Goal: Task Accomplishment & Management: Use online tool/utility

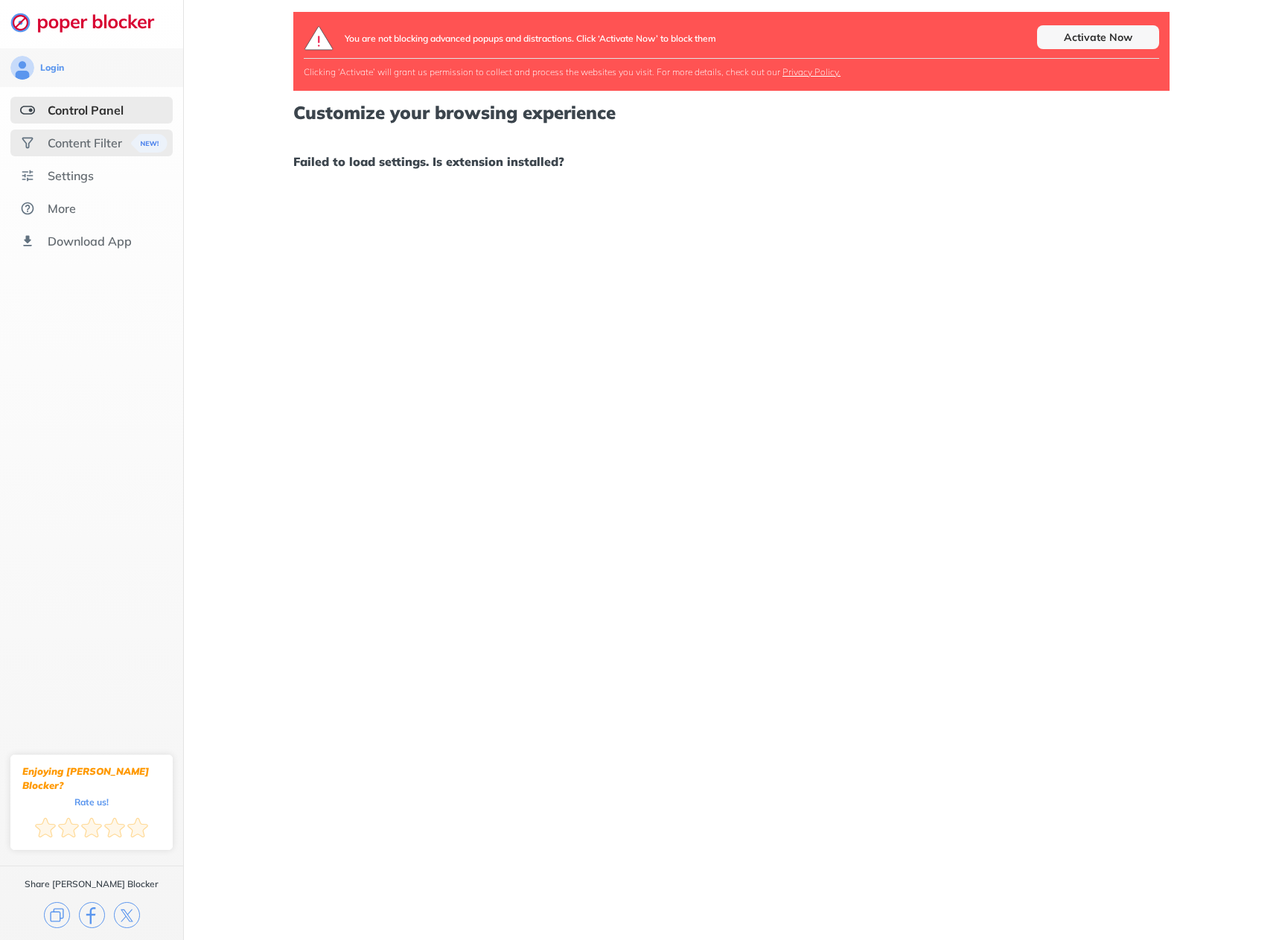
click at [86, 144] on div "Content Filter" at bounding box center [85, 143] width 74 height 15
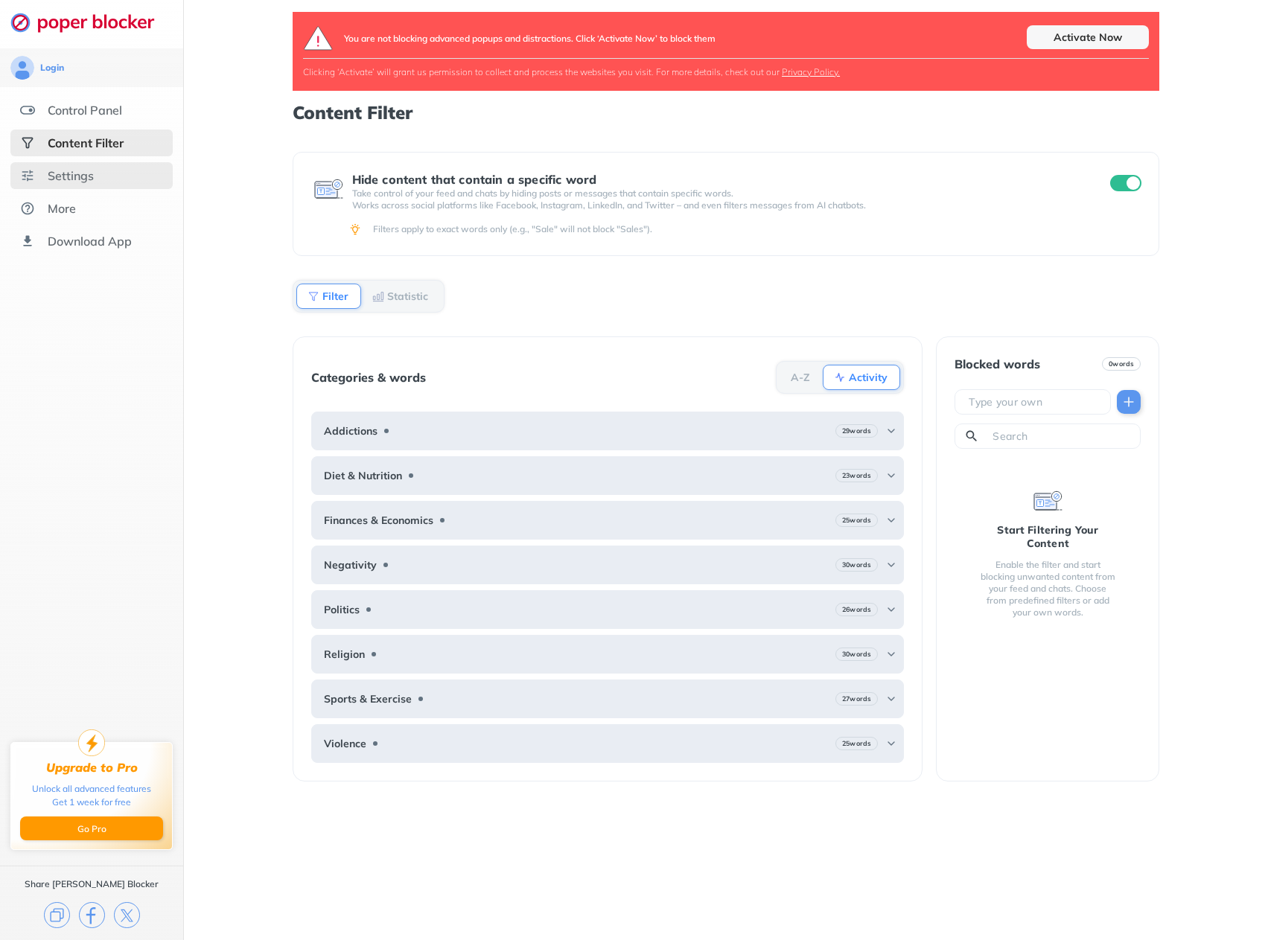
click at [89, 171] on div "Settings" at bounding box center [71, 175] width 46 height 15
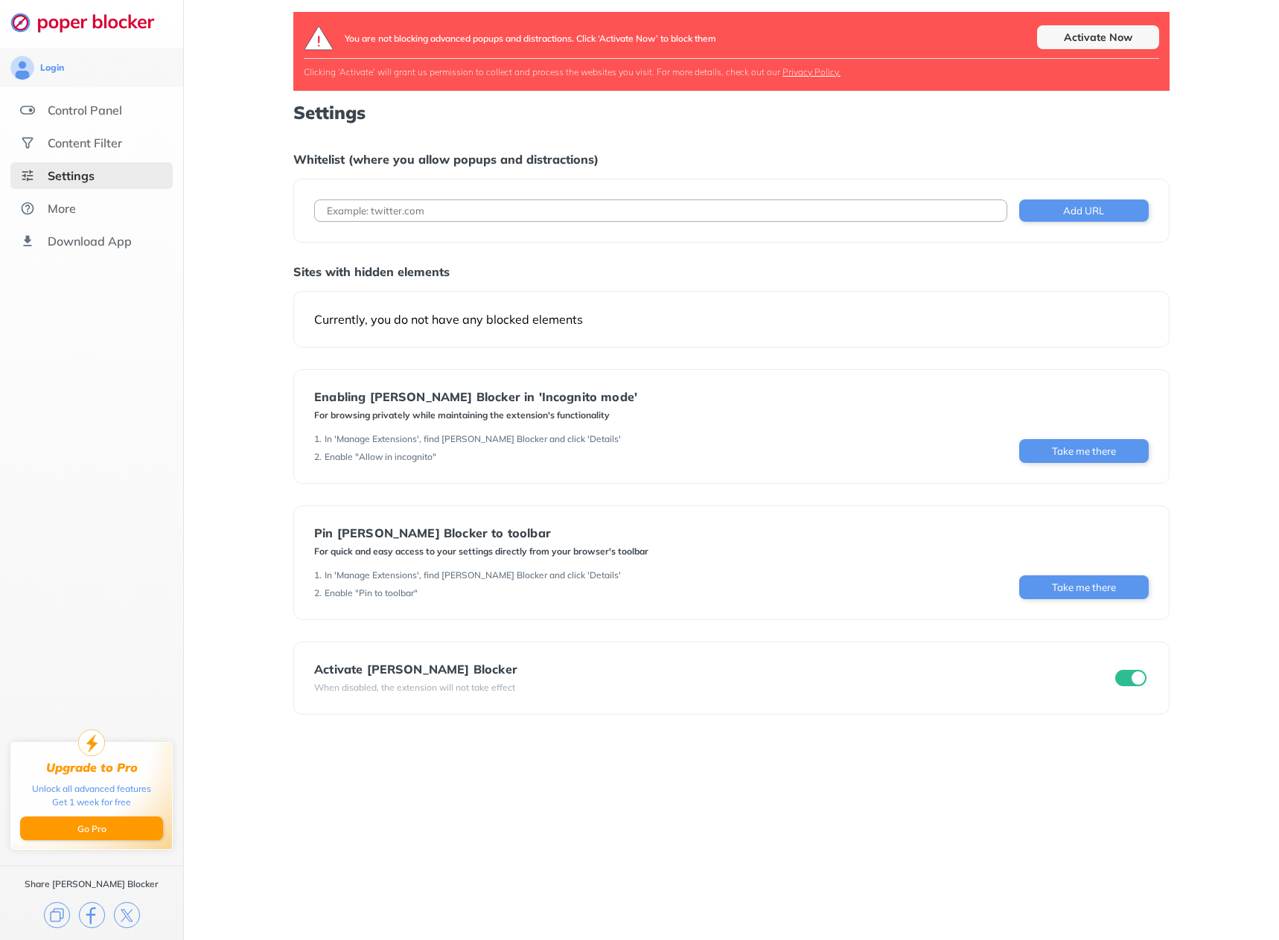
click at [642, 220] on input at bounding box center [660, 211] width 693 height 22
paste input "[URL][DOMAIN_NAME]"
type input "[URL][DOMAIN_NAME]"
click at [1056, 206] on button "Add URL" at bounding box center [1084, 211] width 130 height 22
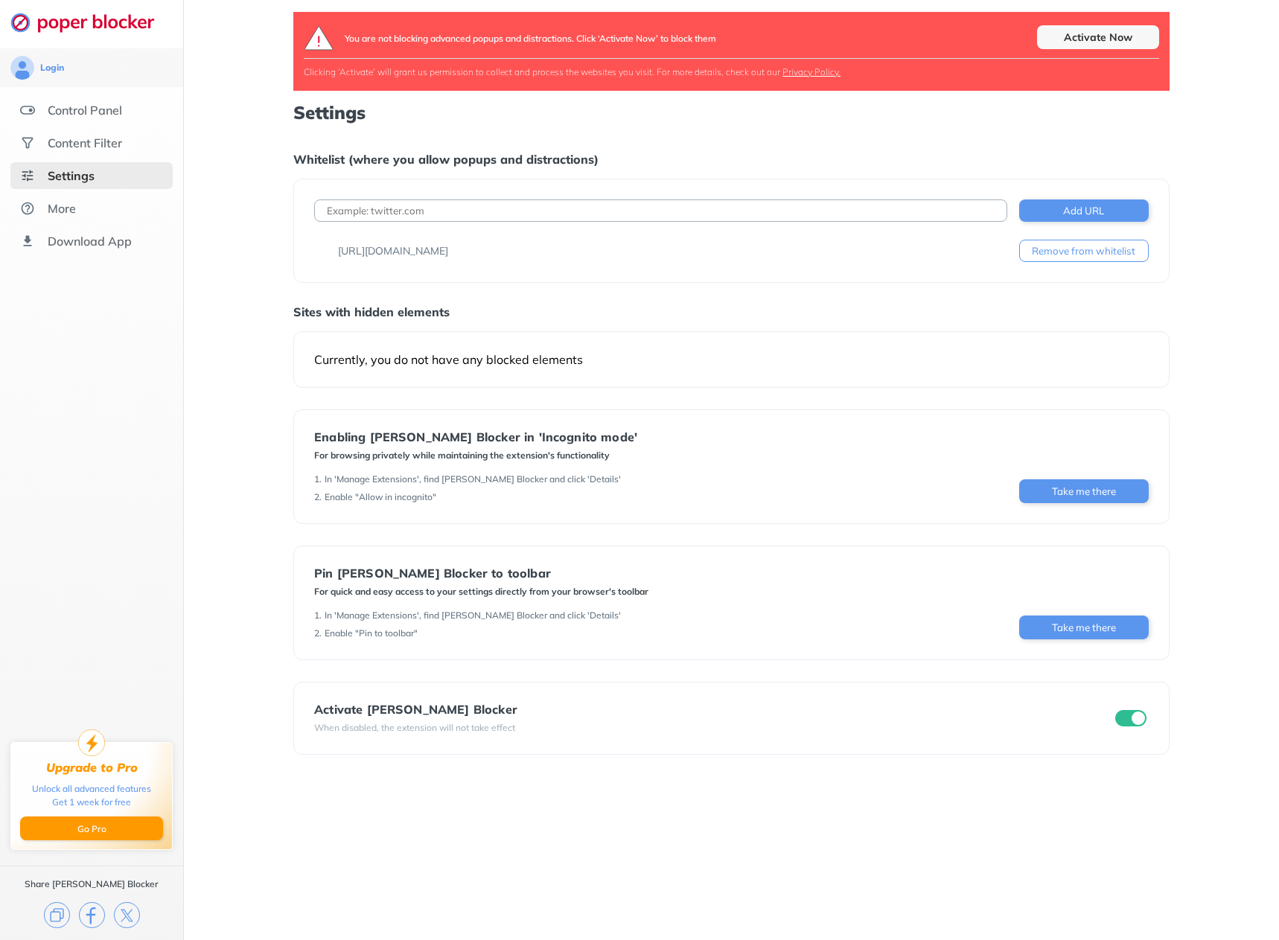
click at [718, 203] on input at bounding box center [660, 211] width 693 height 22
paste input "[URL][DOMAIN_NAME]"
type input "[URL][DOMAIN_NAME]"
click at [1056, 206] on button "Add URL" at bounding box center [1084, 211] width 130 height 22
